Goal: Task Accomplishment & Management: Manage account settings

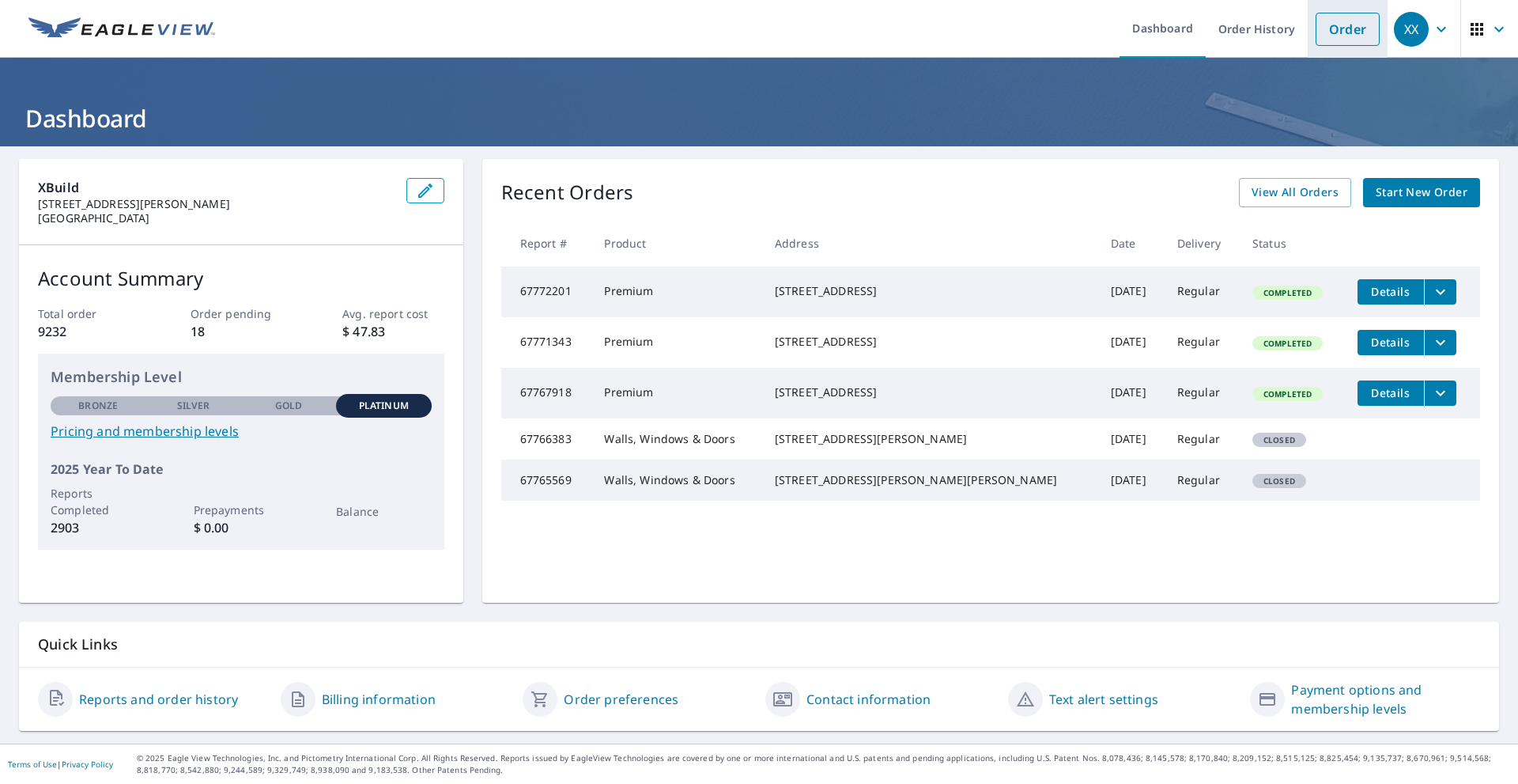
click at [1321, 17] on link "Order" at bounding box center [1348, 29] width 64 height 33
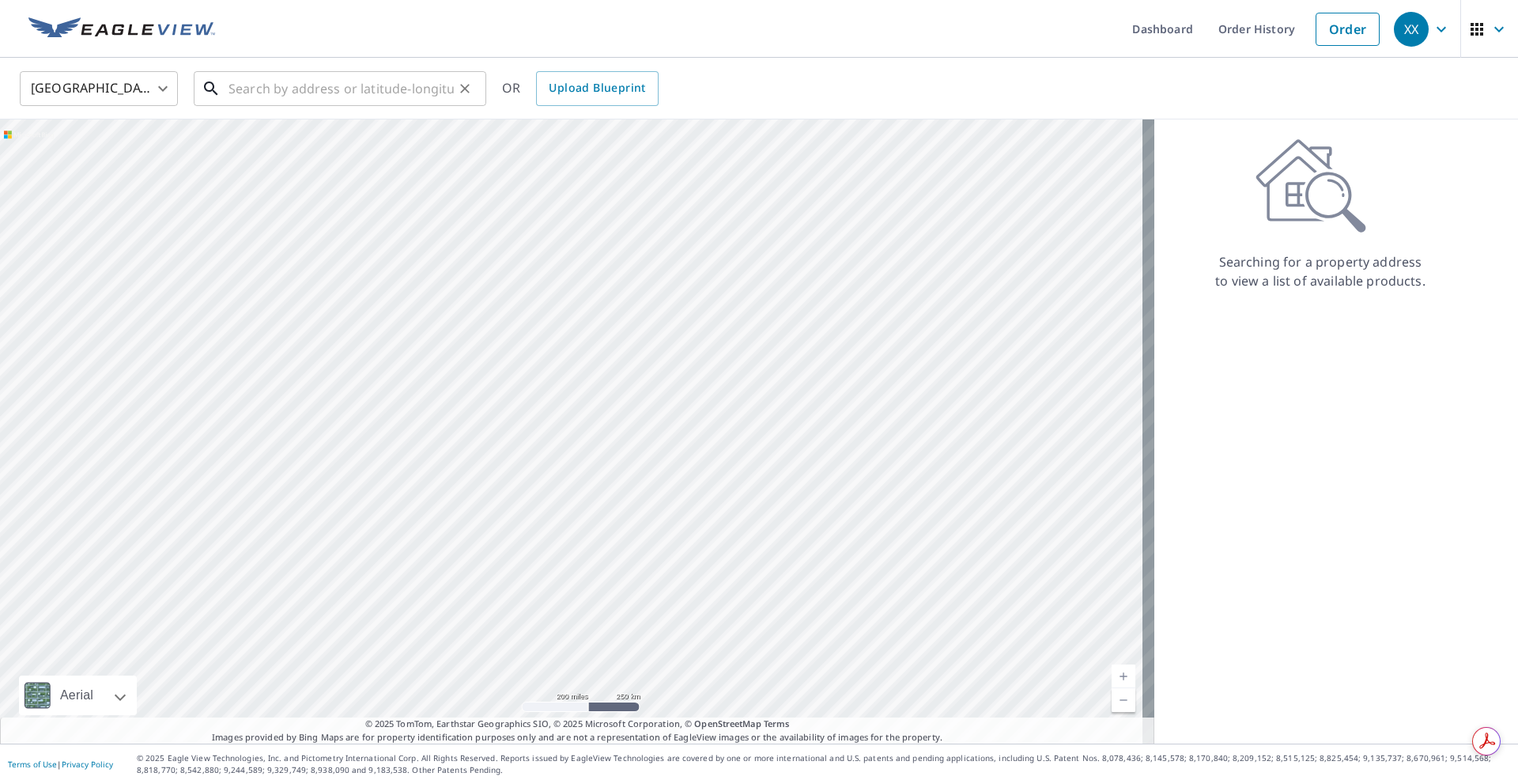
click at [340, 91] on input "text" at bounding box center [342, 89] width 226 height 44
paste input "845 Lees Point Dr, Littleton, NC 27850, USA"
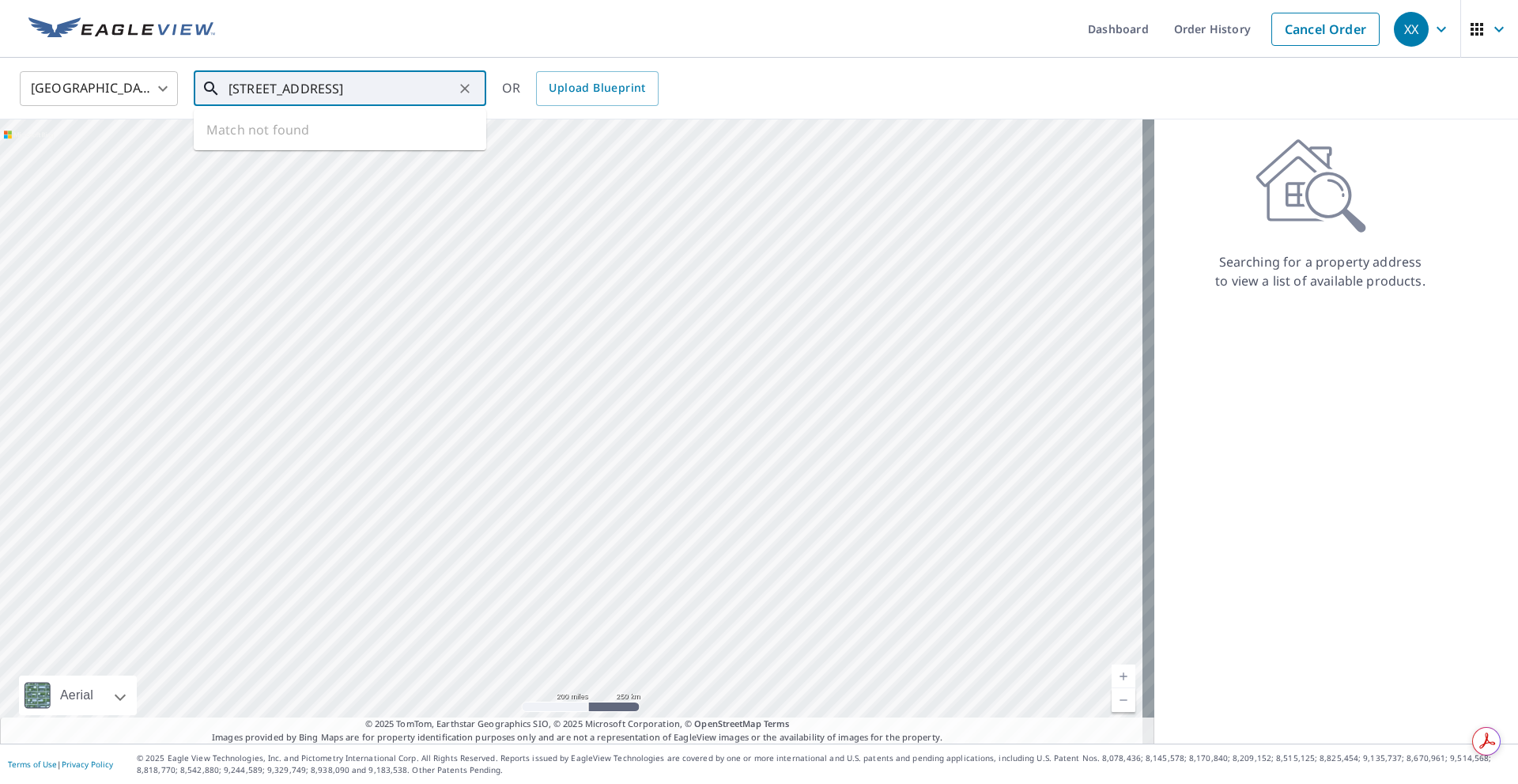
scroll to position [0, 33]
click at [308, 137] on span "845 Lees Point Dr" at bounding box center [350, 134] width 249 height 19
type input "845 Lees Point Dr Littleton, NC 27850"
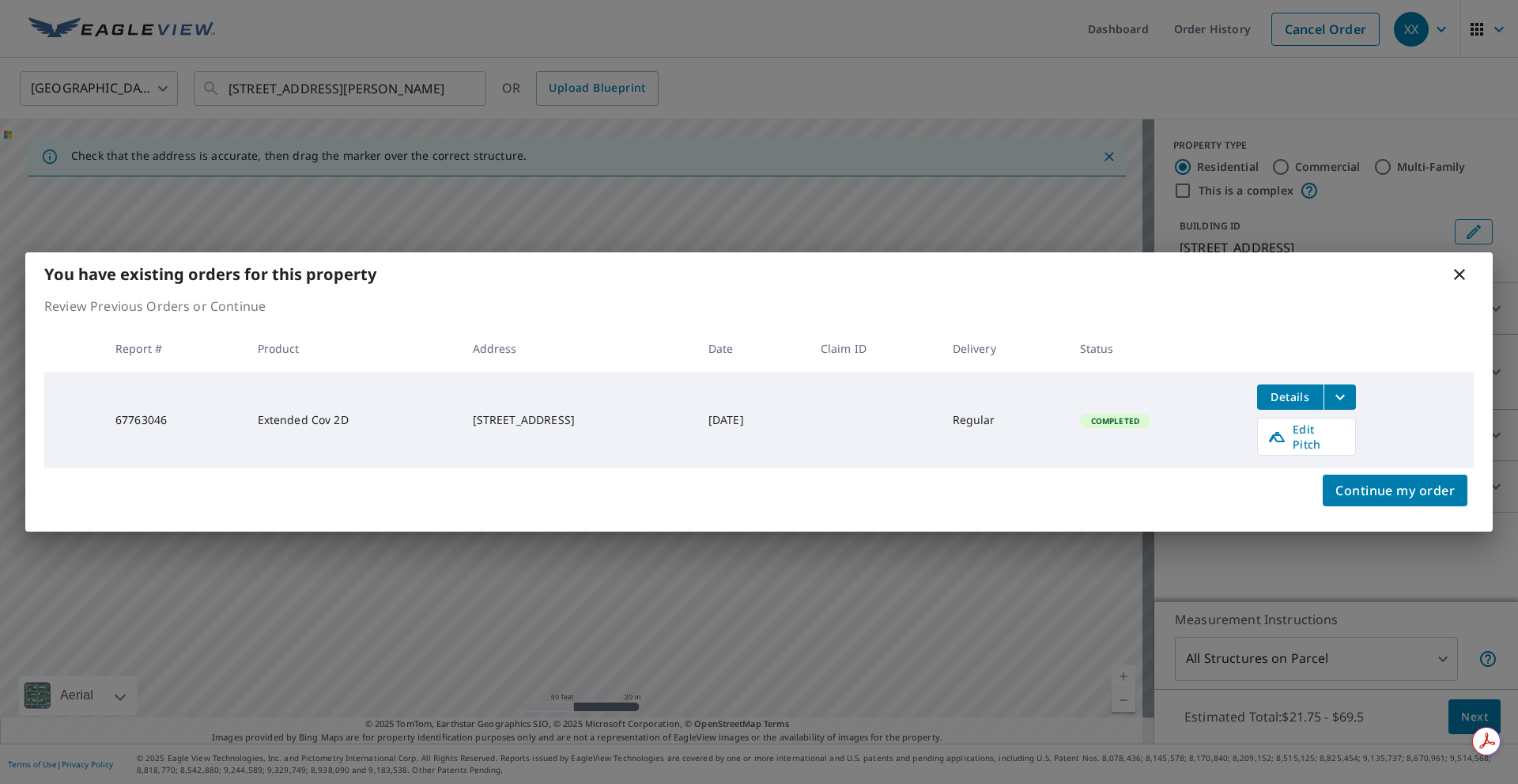
click at [1456, 273] on icon at bounding box center [1460, 275] width 19 height 19
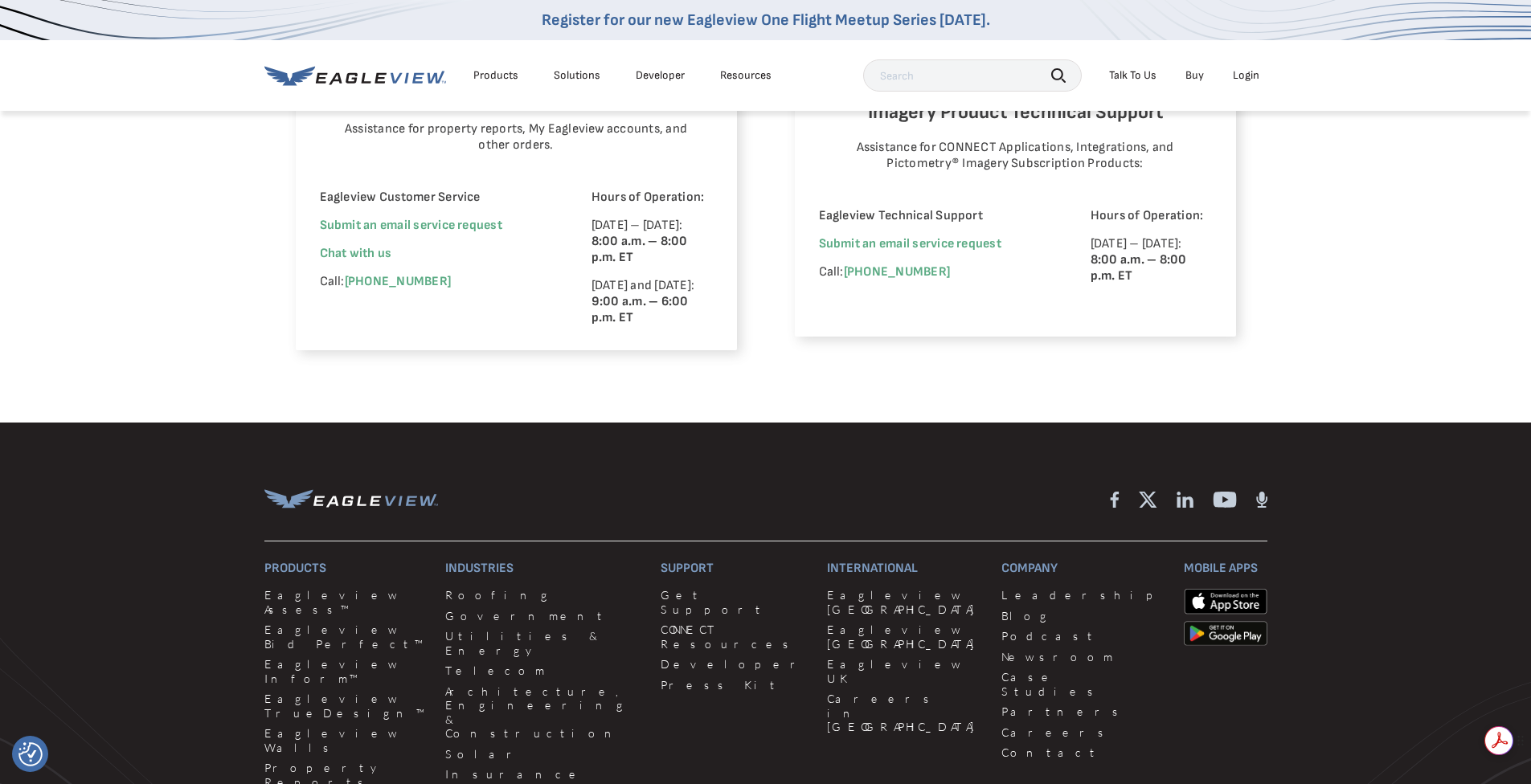
click at [1470, 733] on div "Get summaries and key insights using AI Assistant powered by Adobe Acrobat" at bounding box center [1408, 740] width 136 height 44
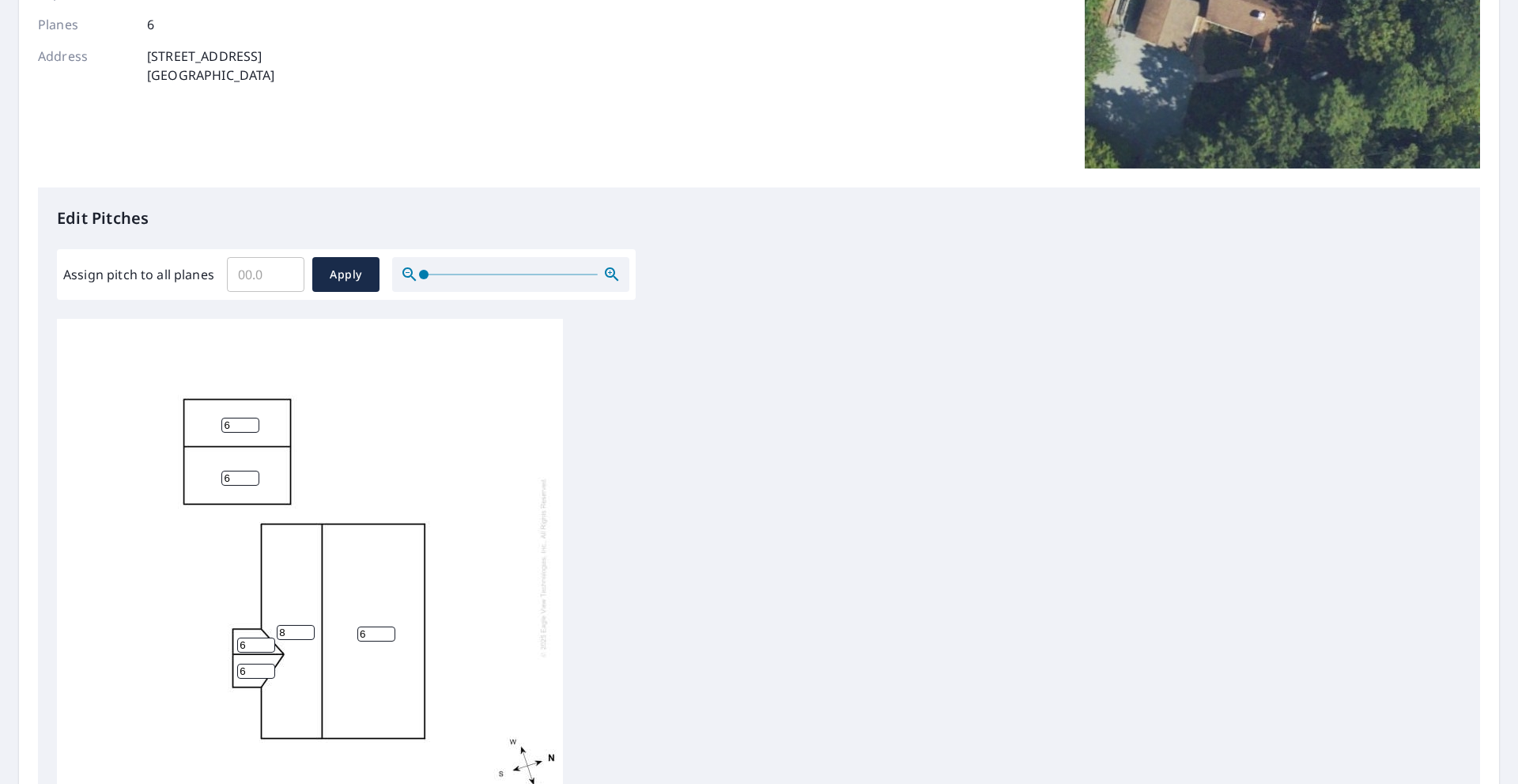
scroll to position [16, 0]
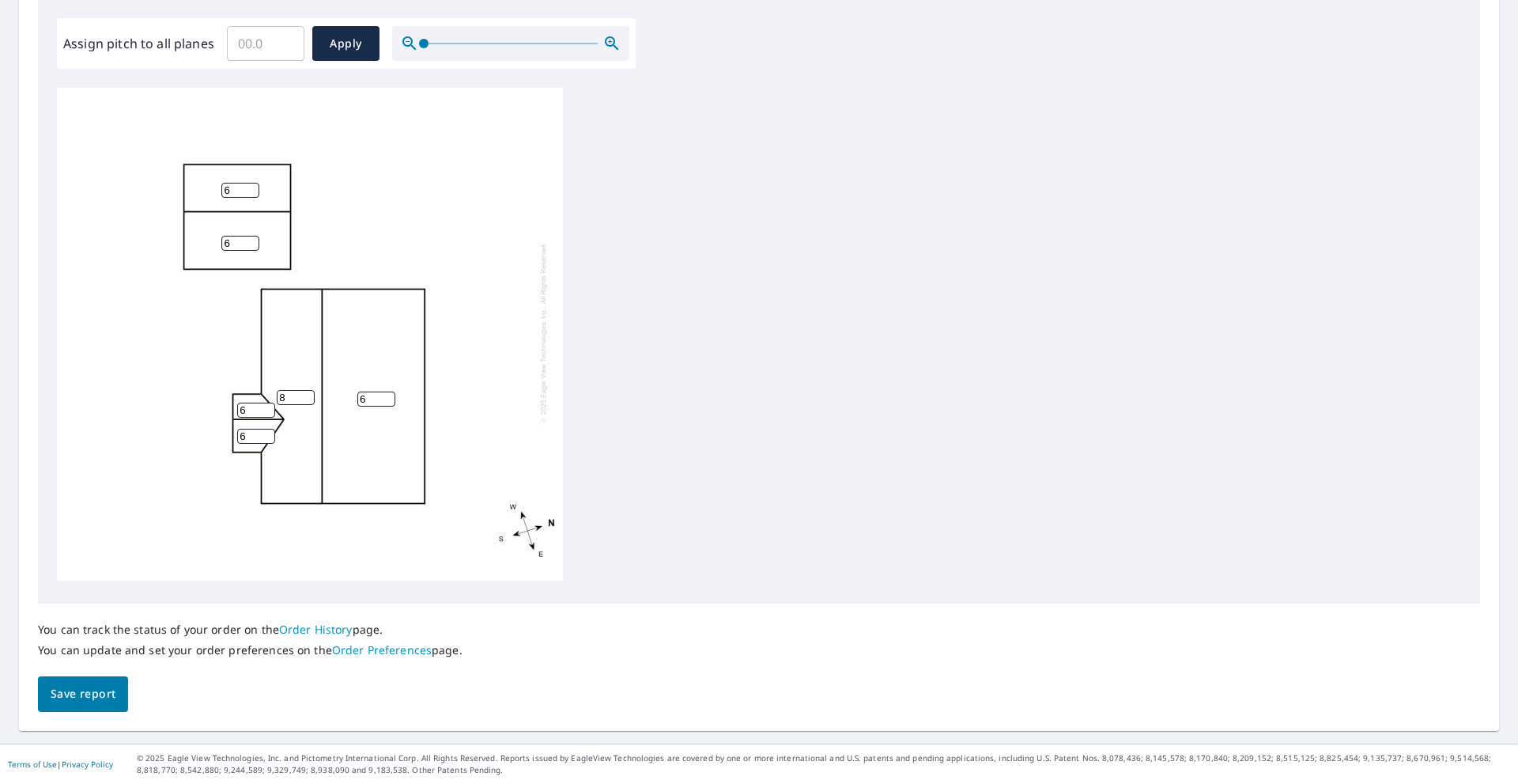
click at [114, 691] on span "Save report" at bounding box center [83, 693] width 65 height 20
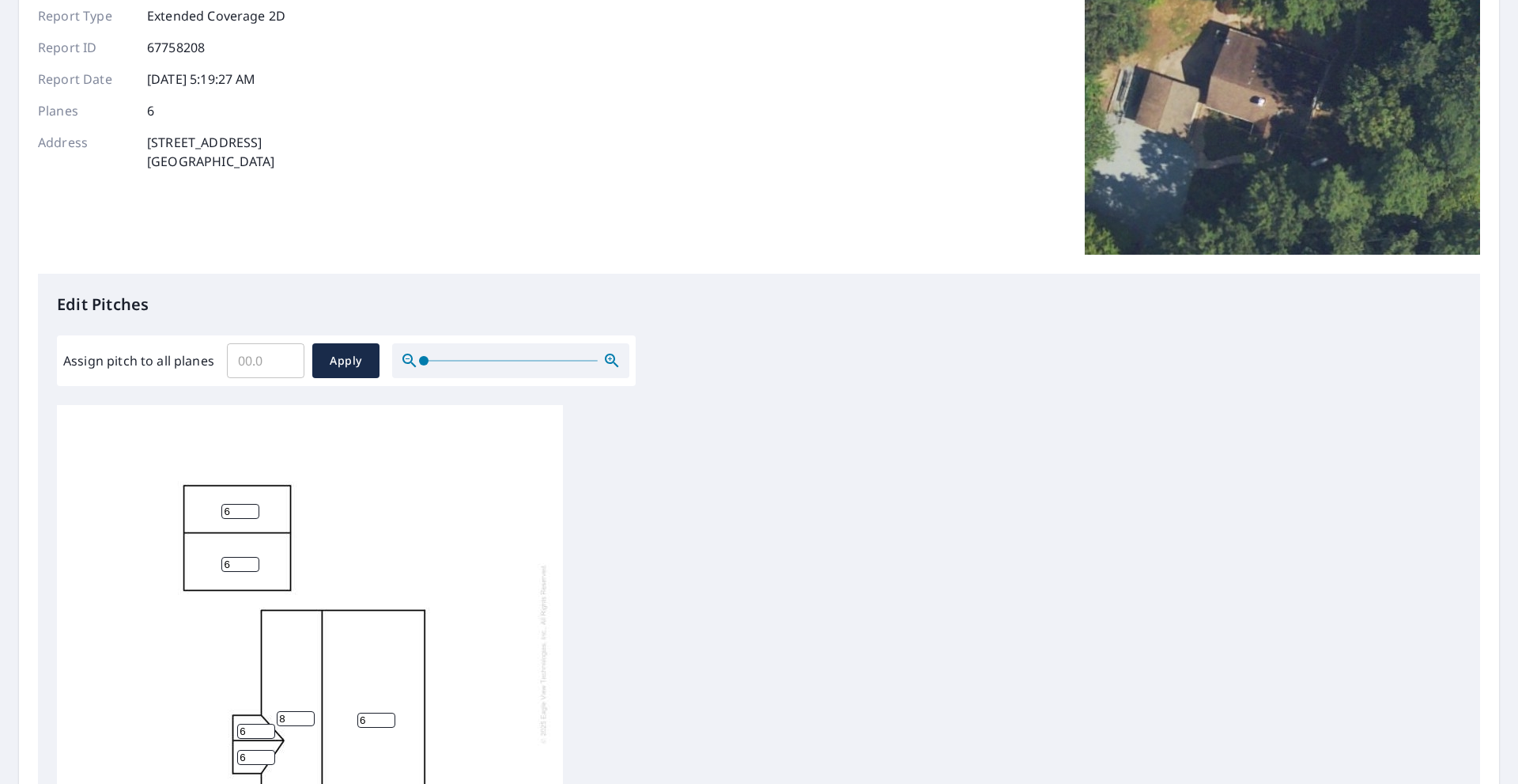
scroll to position [0, 0]
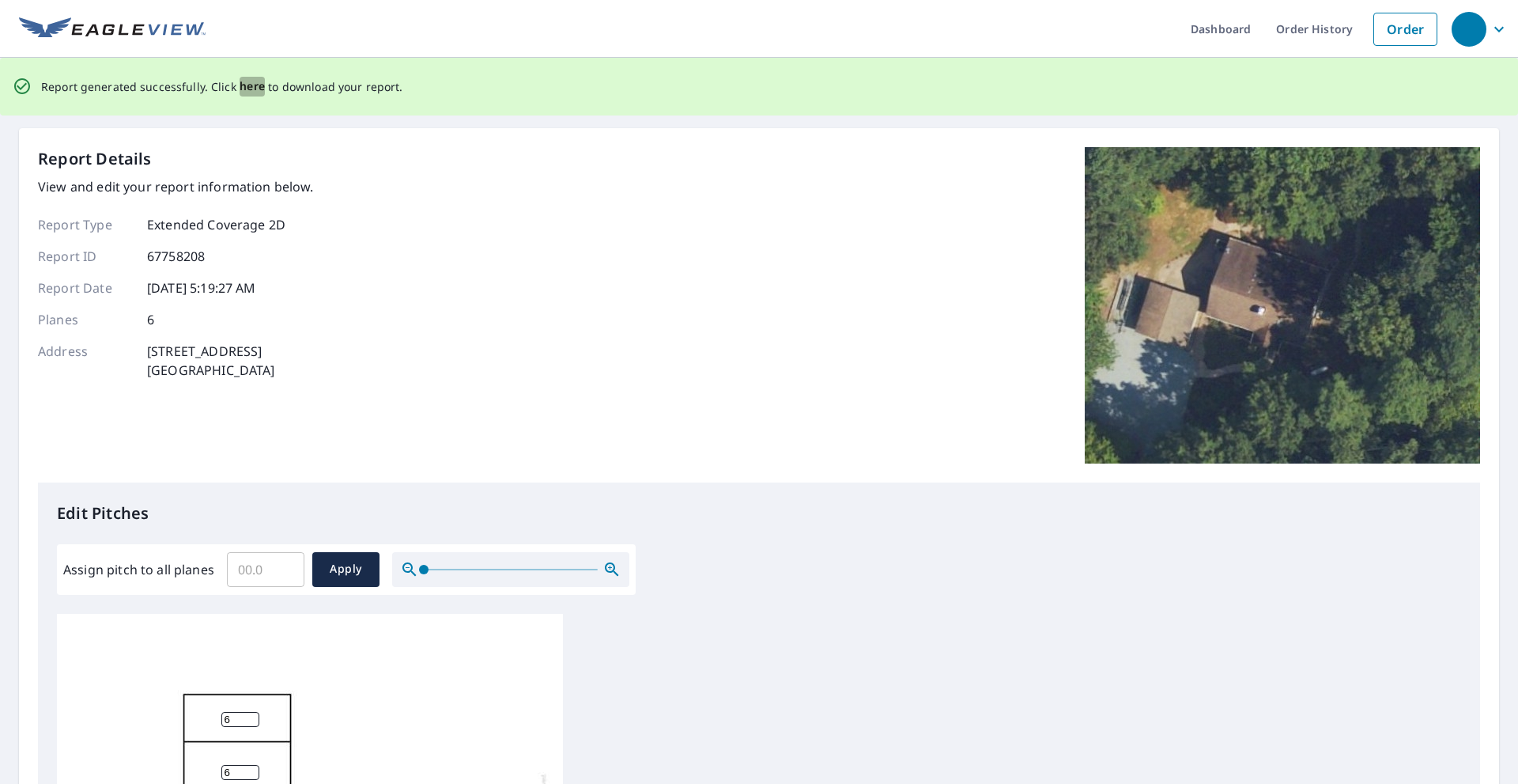
click at [243, 86] on span "here" at bounding box center [253, 87] width 26 height 20
